Goal: Go to known website: Go to known website

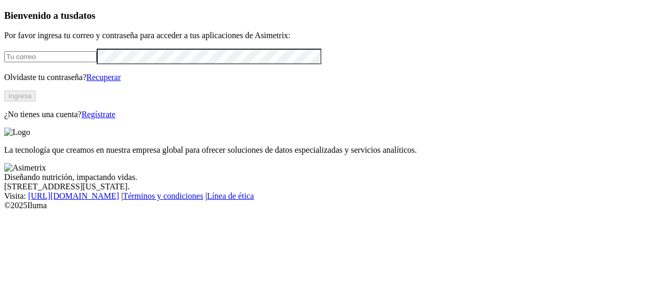
type input "[EMAIL_ADDRESS][DOMAIN_NAME]"
click at [36, 101] on button "Ingresa" at bounding box center [19, 95] width 31 height 11
